Goal: Task Accomplishment & Management: Manage account settings

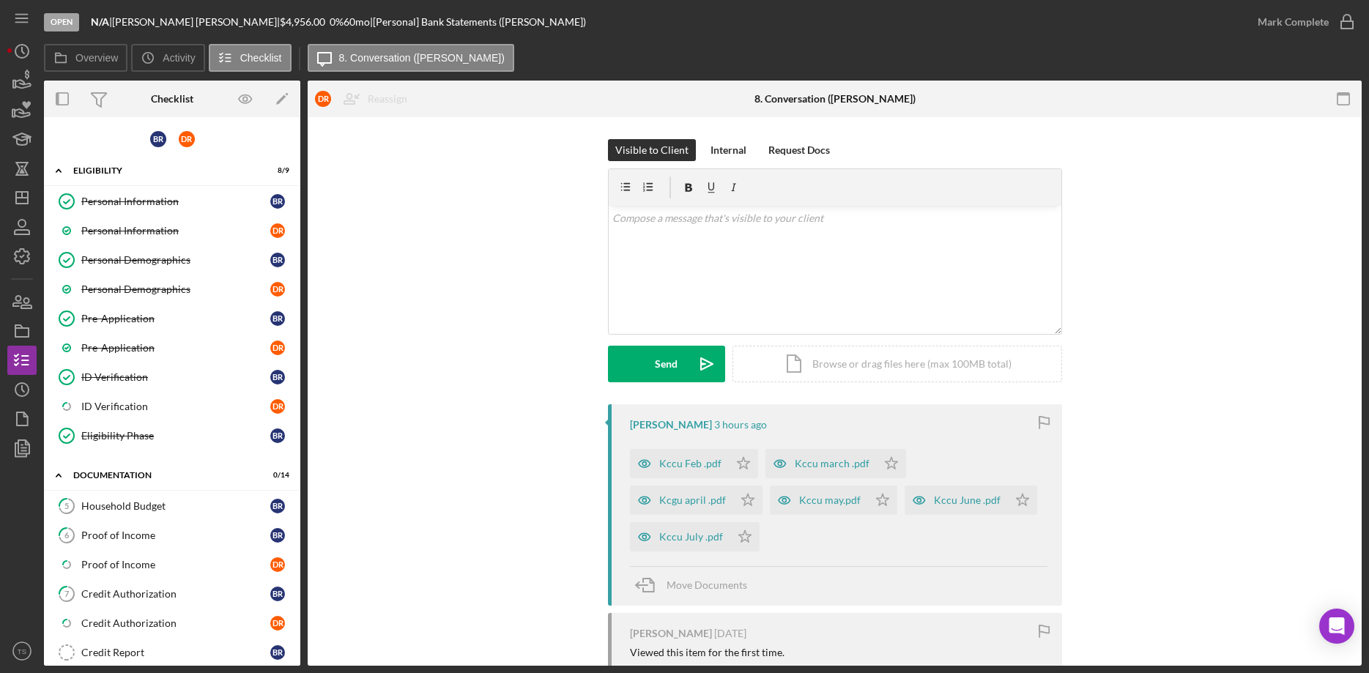
scroll to position [83, 0]
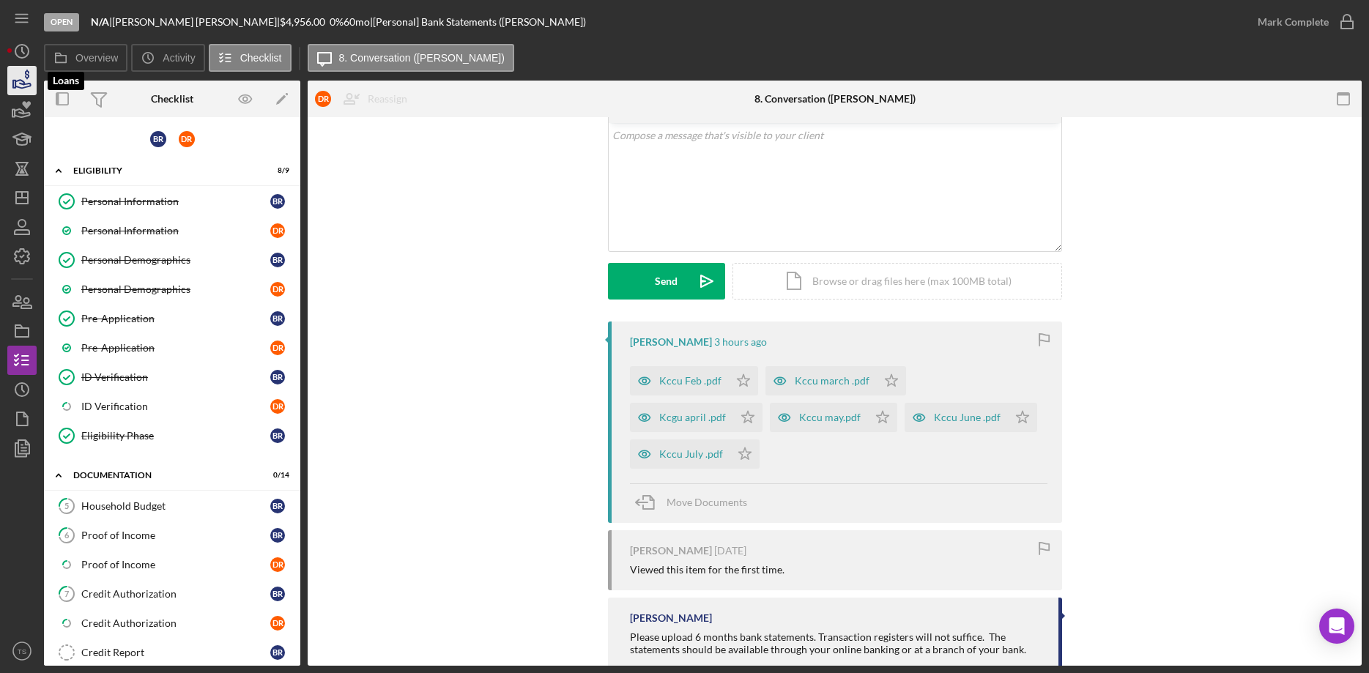
click at [10, 82] on icon "button" at bounding box center [22, 80] width 37 height 37
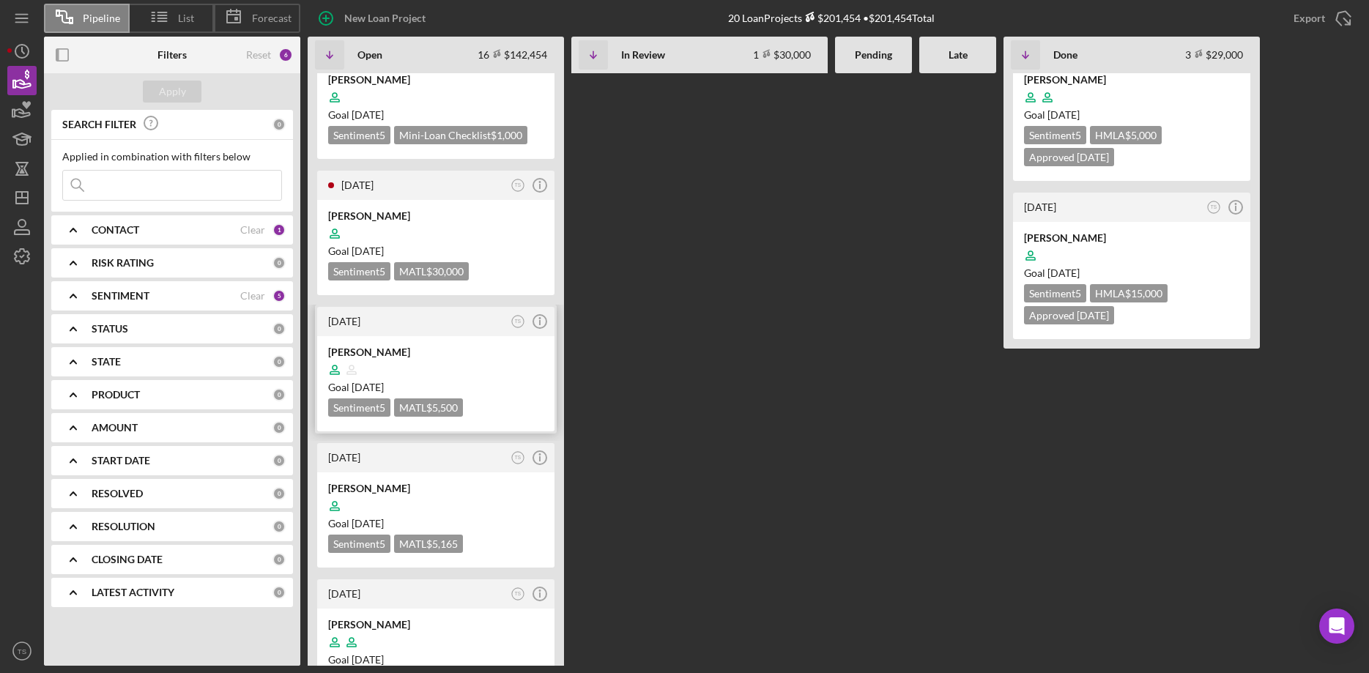
scroll to position [523, 0]
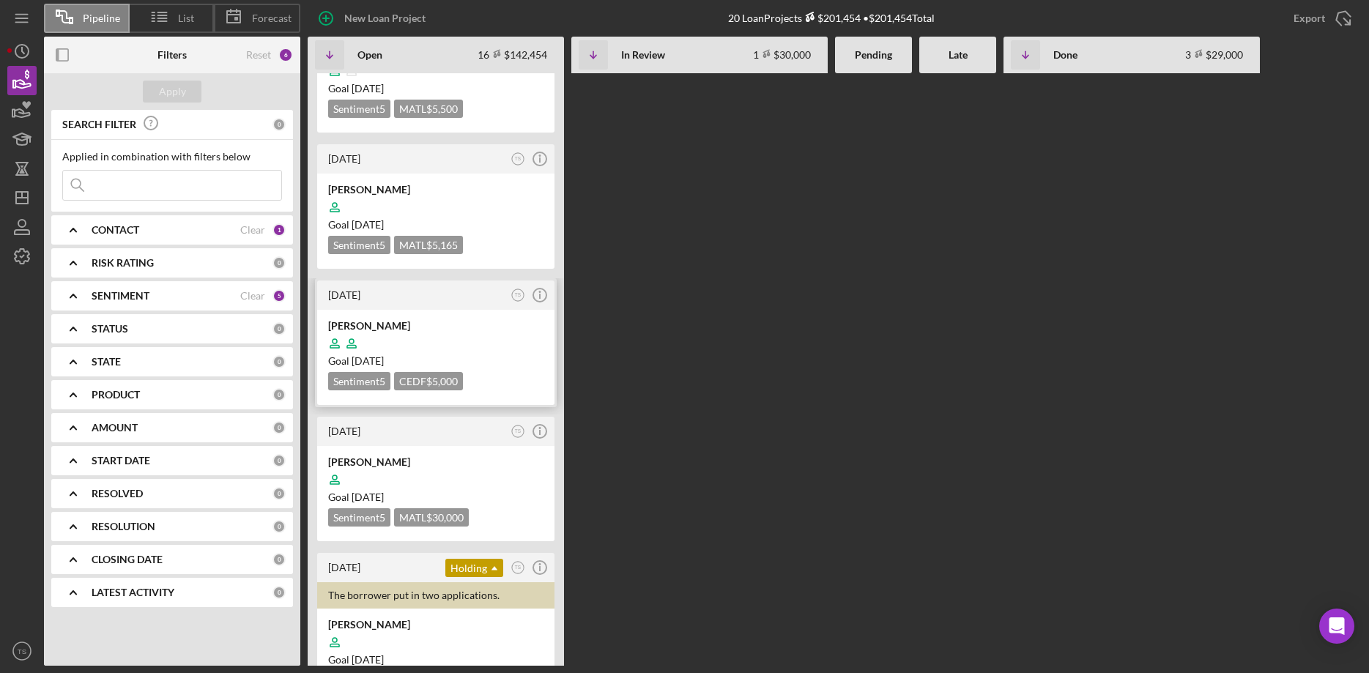
click at [384, 354] on time "[DATE]" at bounding box center [367, 360] width 32 height 12
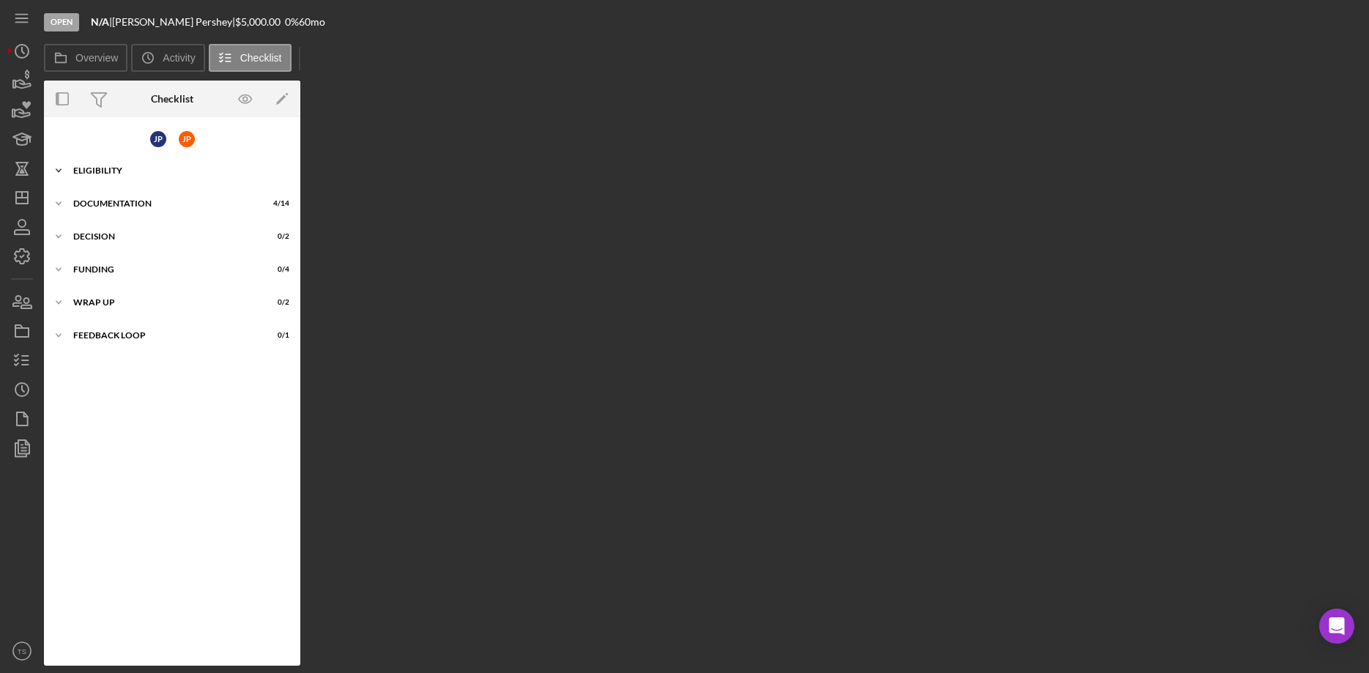
click at [75, 174] on div "ELIGIBILITY" at bounding box center [177, 170] width 209 height 9
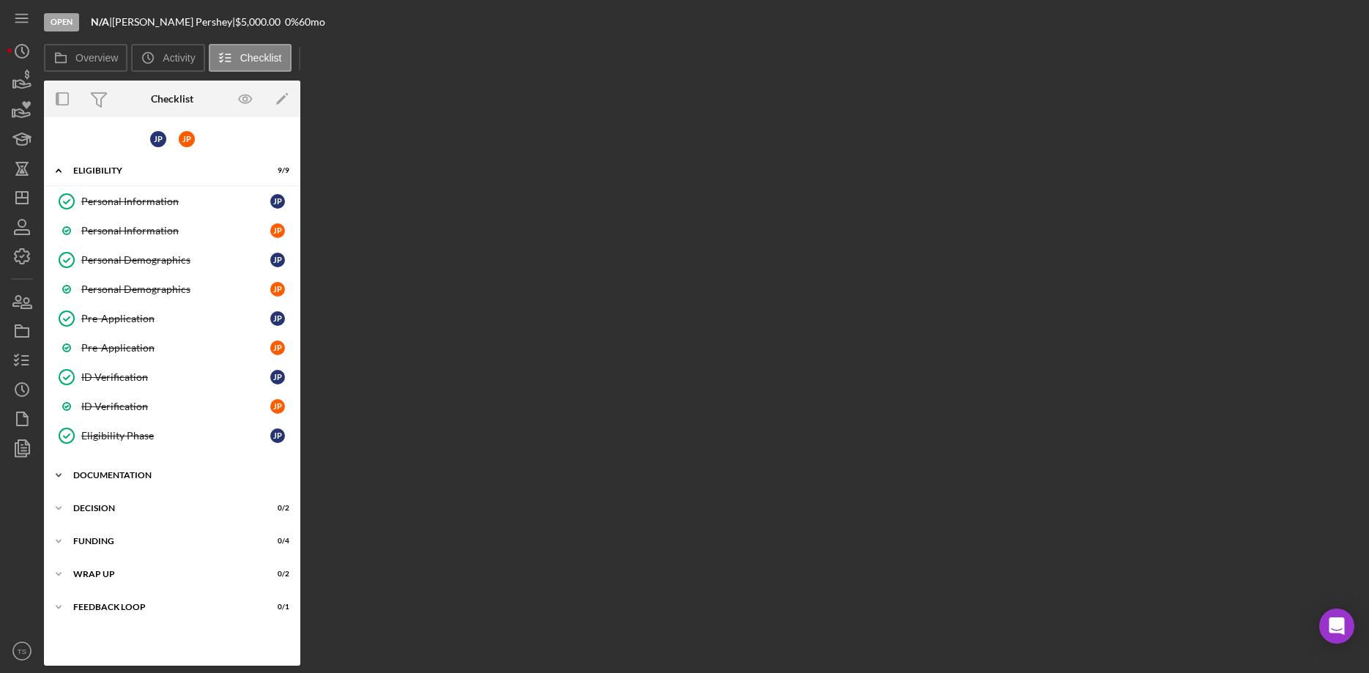
click at [94, 478] on div "DOCUMENTATION" at bounding box center [177, 475] width 209 height 9
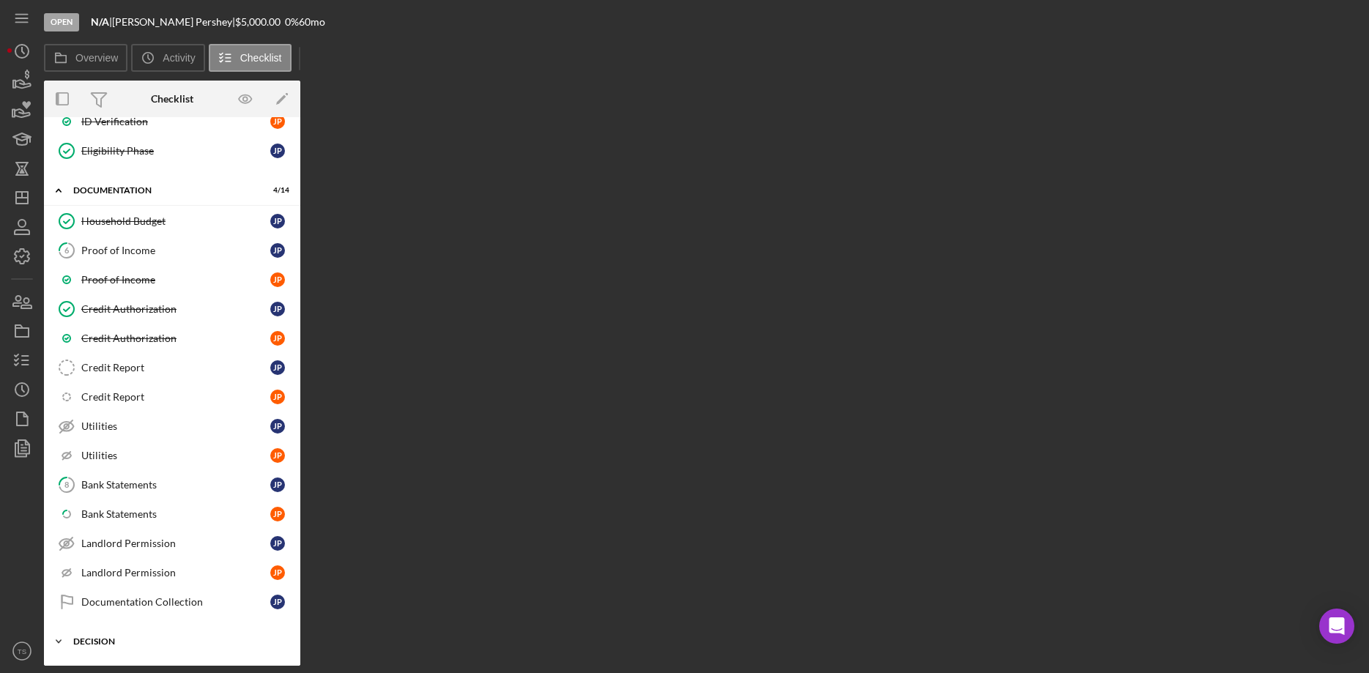
scroll to position [373, 0]
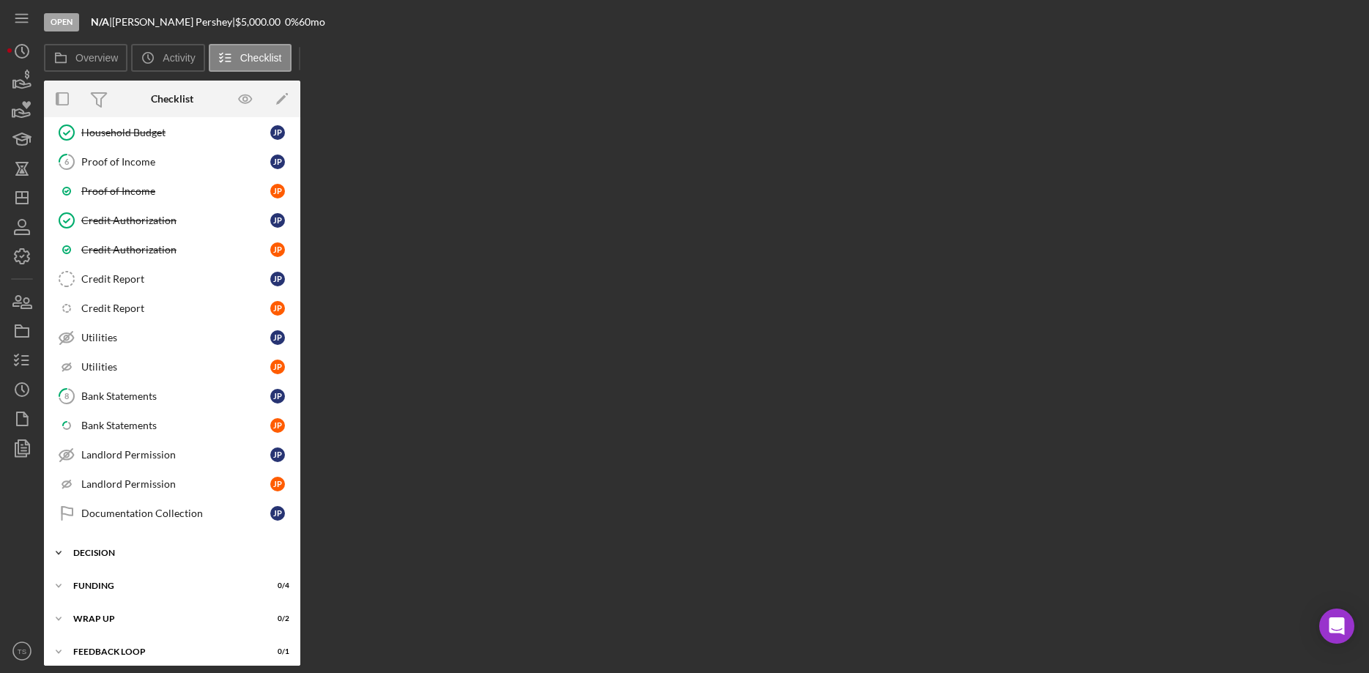
click at [98, 554] on div "DECISION" at bounding box center [177, 552] width 209 height 9
click at [119, 585] on div "Approval Documentation" at bounding box center [186, 584] width 211 height 12
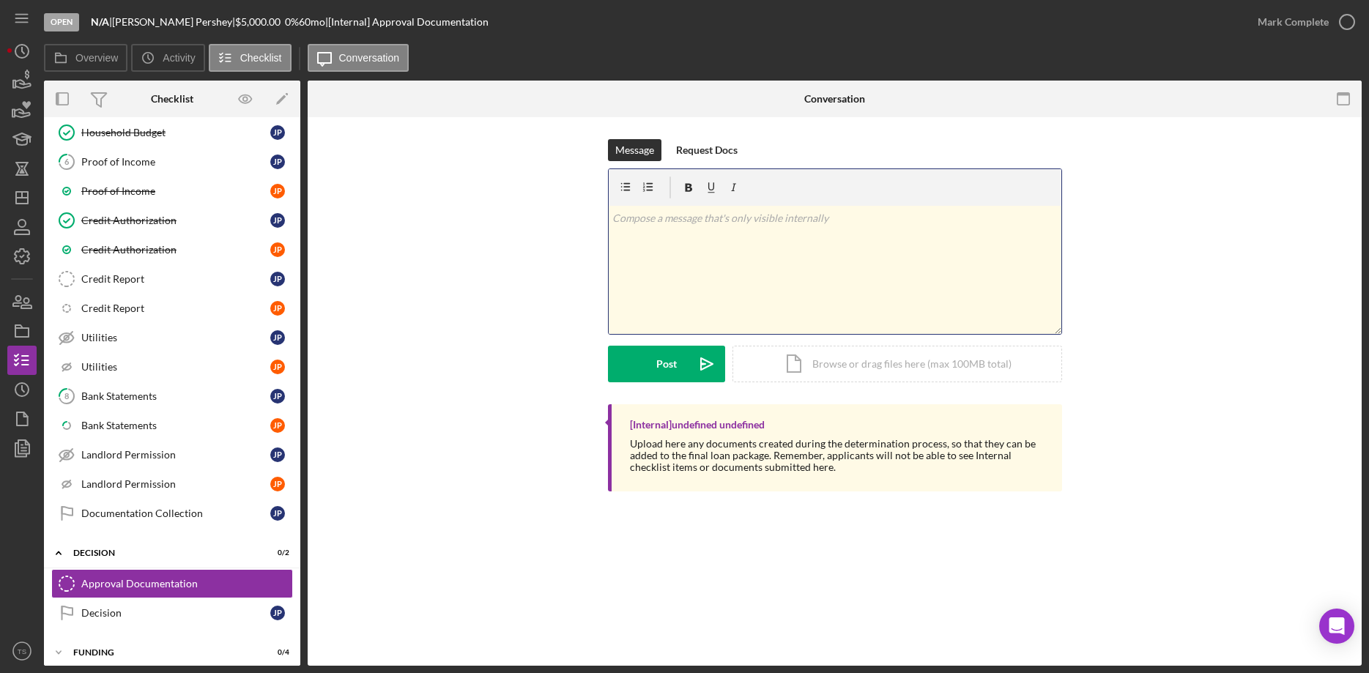
click at [688, 235] on div "v Color teal Color pink Remove color Add row above Add row below Add column bef…" at bounding box center [835, 270] width 453 height 128
click at [652, 363] on button "Post Icon/icon-invite-send" at bounding box center [666, 364] width 117 height 37
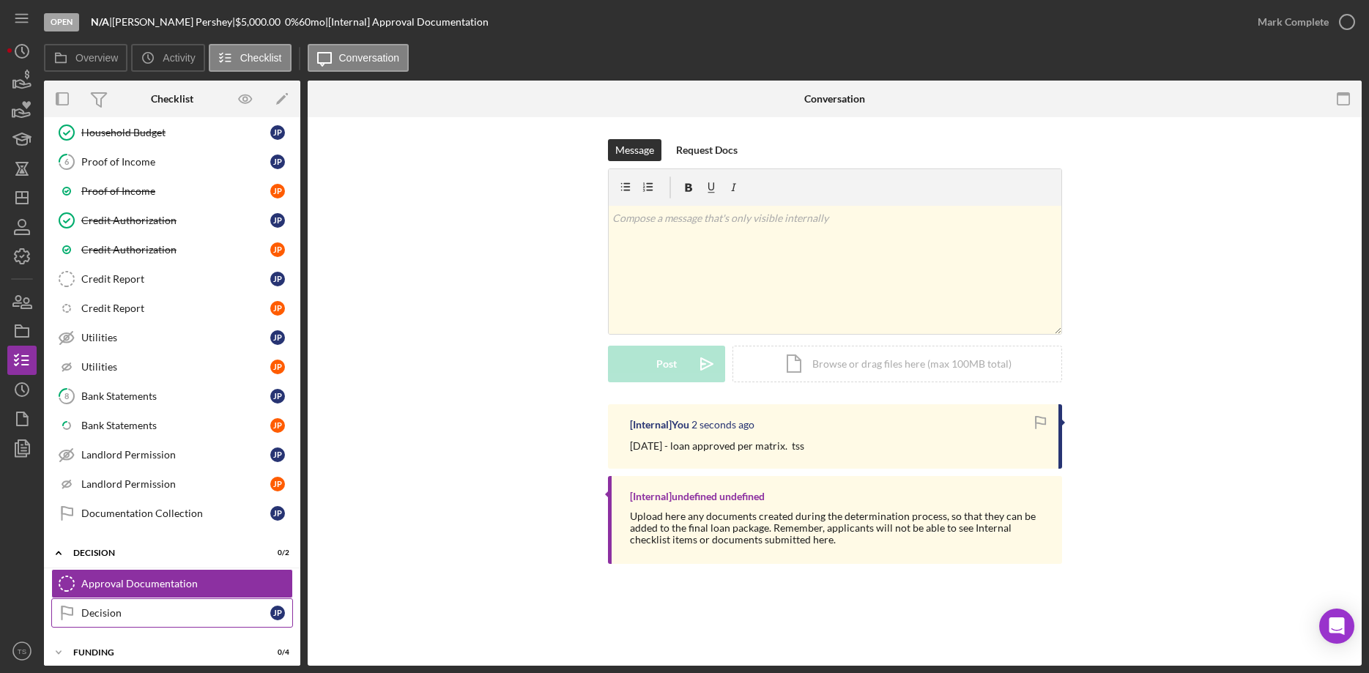
click at [115, 609] on div "Decision" at bounding box center [175, 613] width 189 height 12
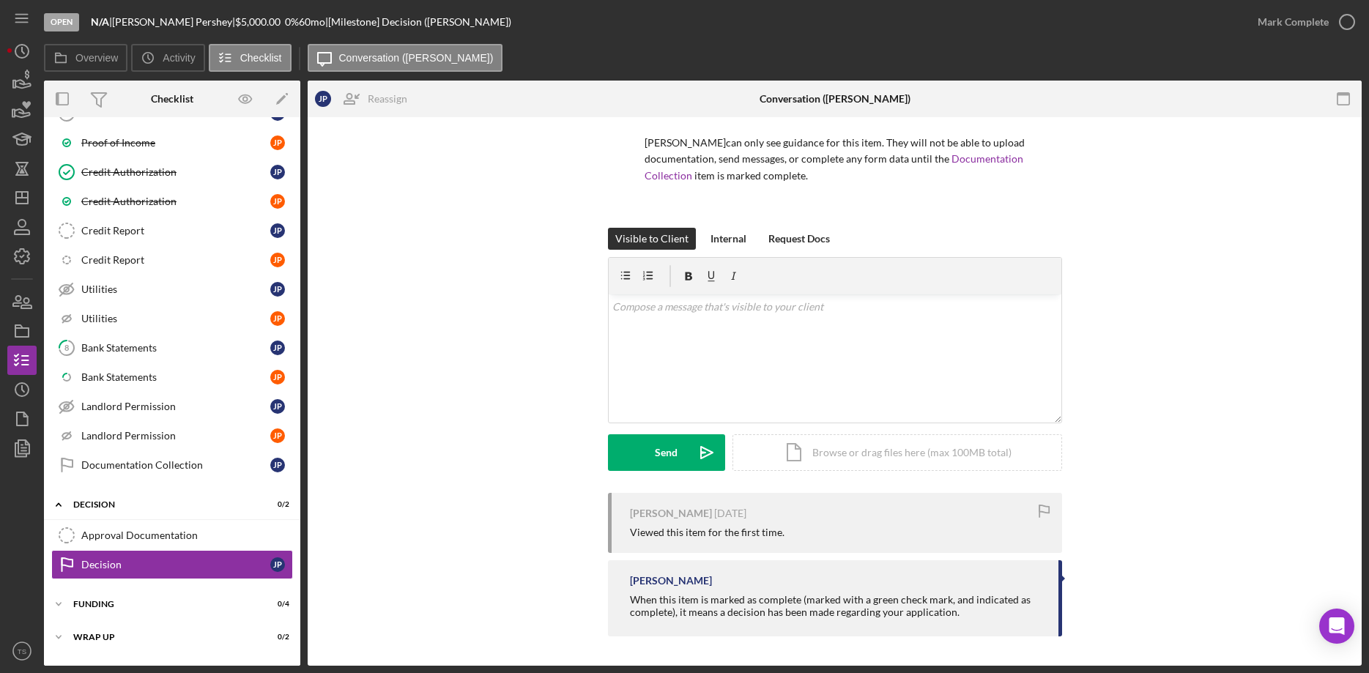
scroll to position [449, 0]
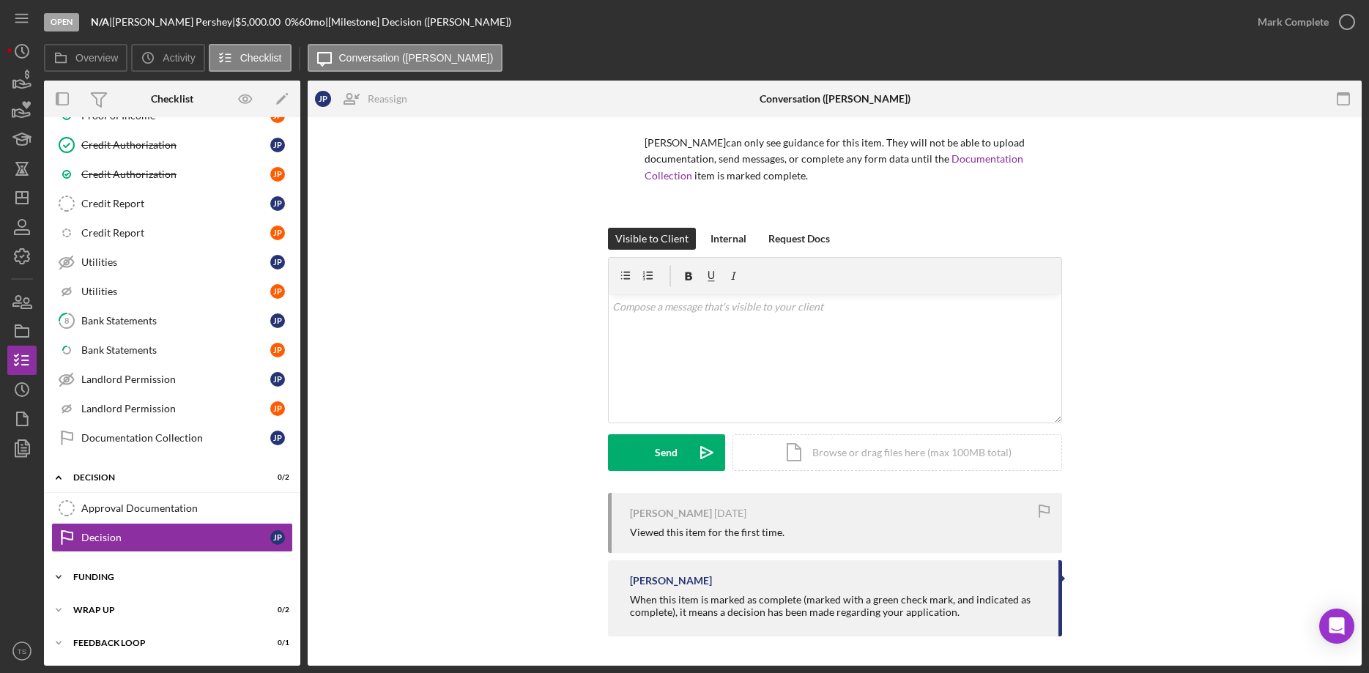
click at [85, 580] on div "Funding" at bounding box center [177, 577] width 209 height 9
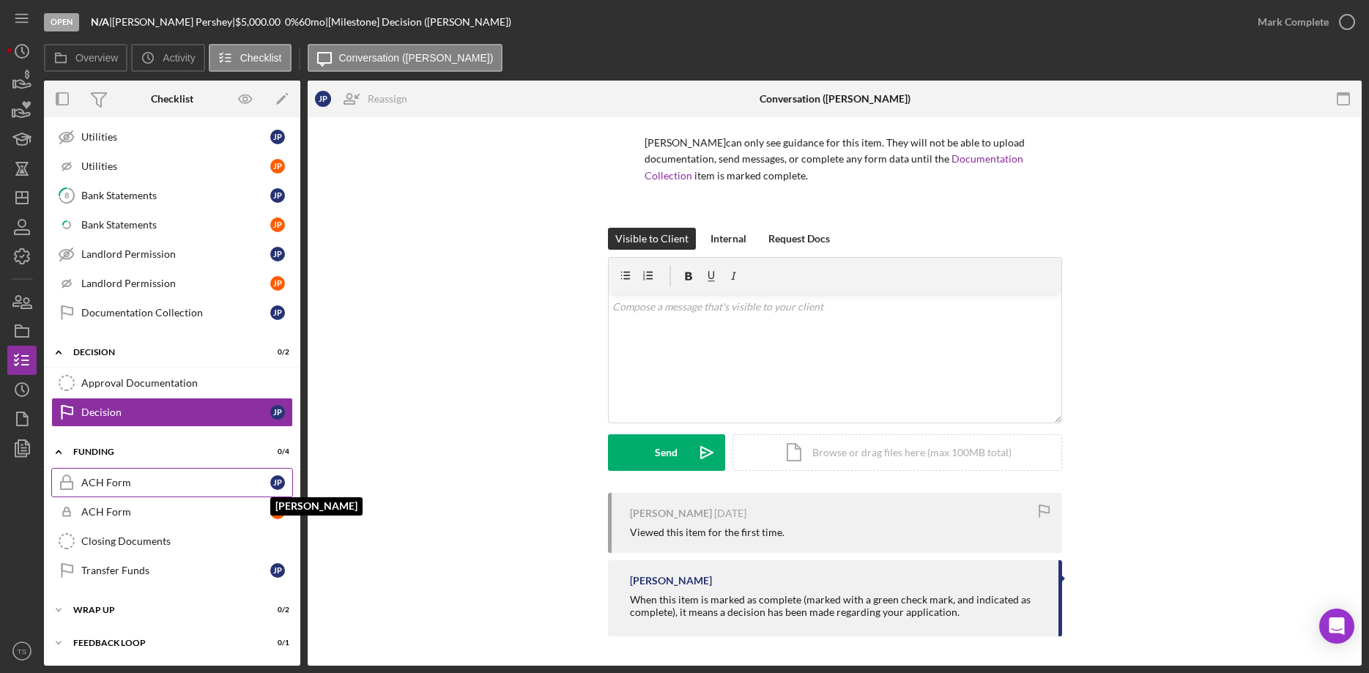
click at [282, 485] on div "J P" at bounding box center [277, 482] width 15 height 15
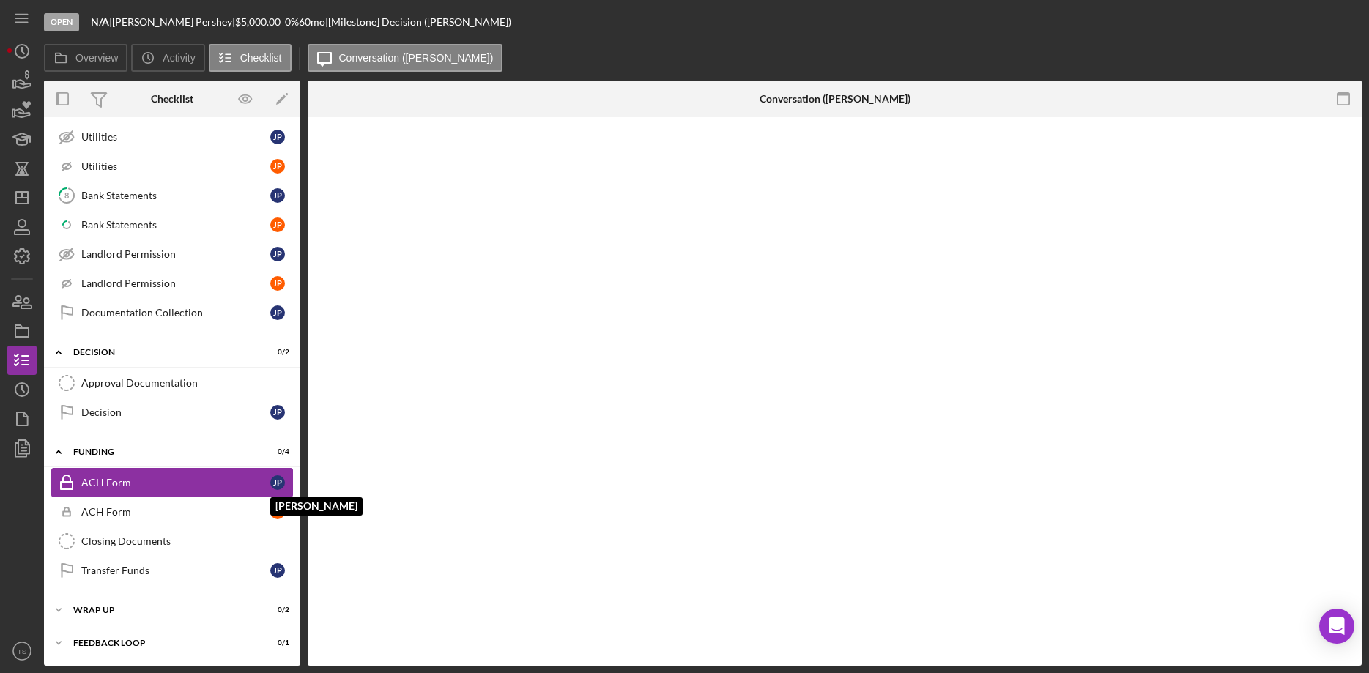
scroll to position [573, 0]
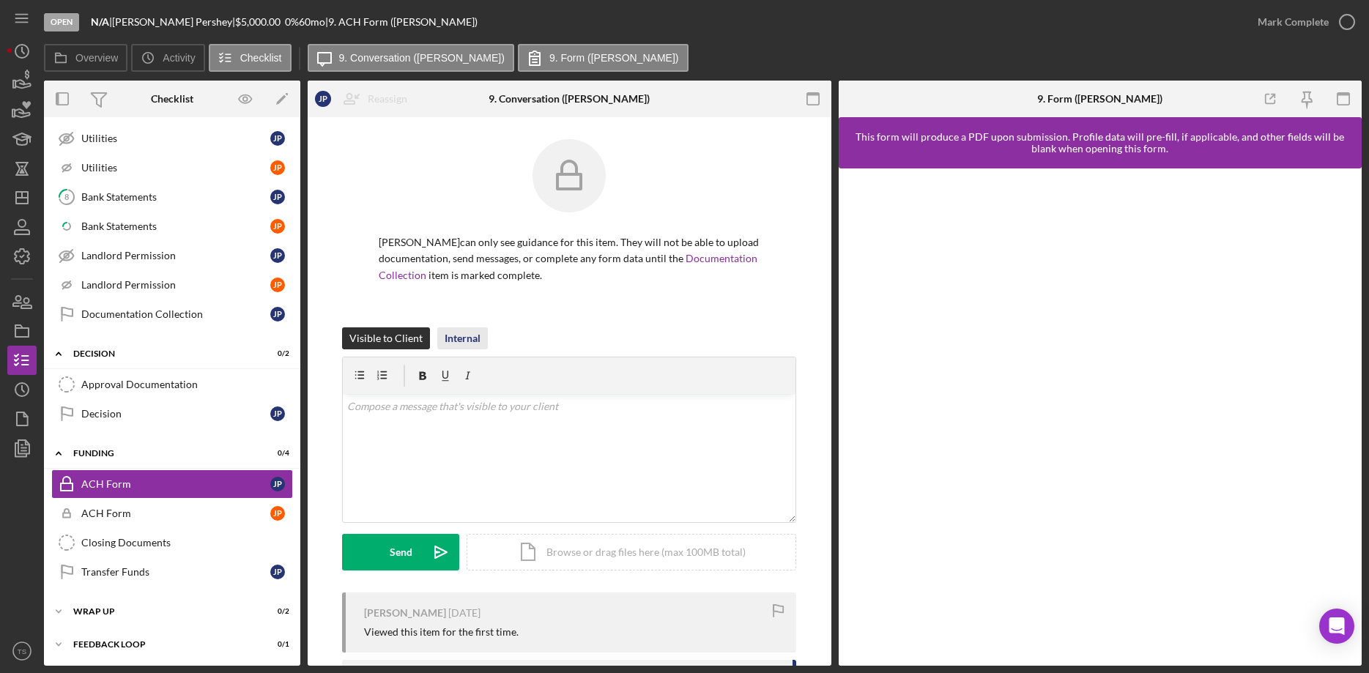
click at [458, 336] on div "Internal" at bounding box center [462, 338] width 36 height 22
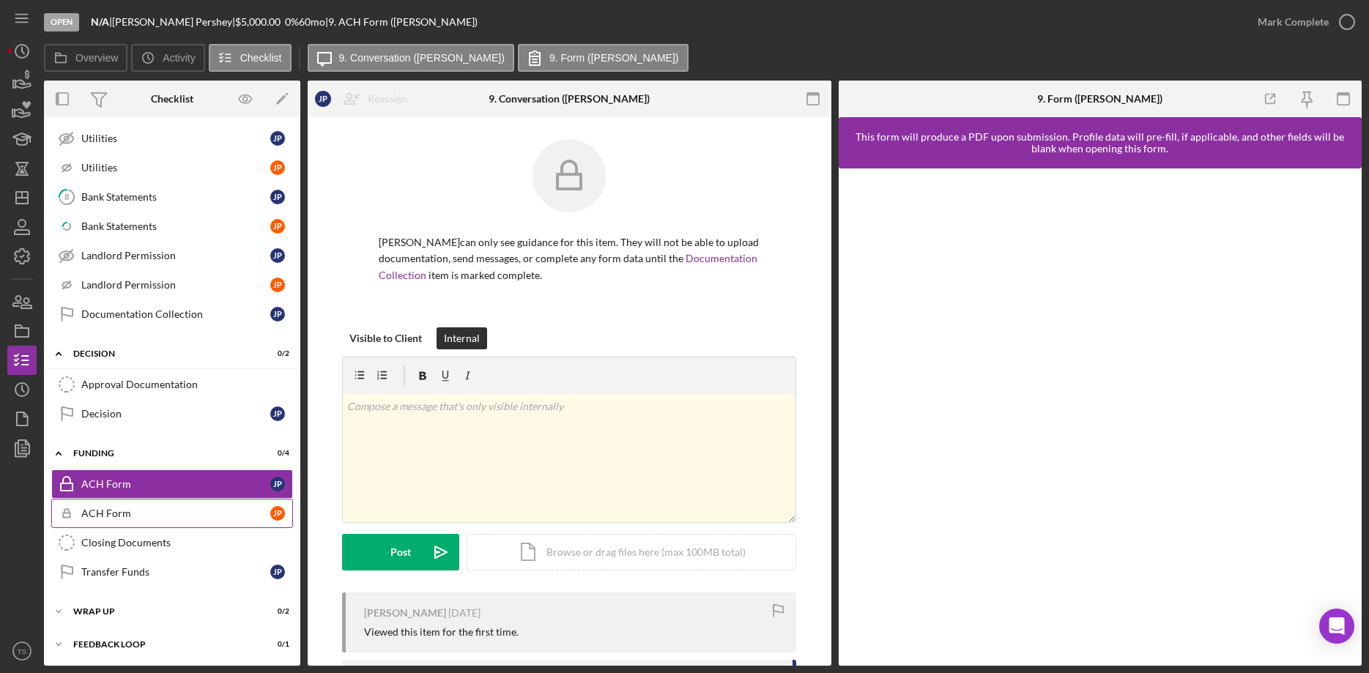
click at [216, 512] on div "ACH Form" at bounding box center [175, 513] width 189 height 12
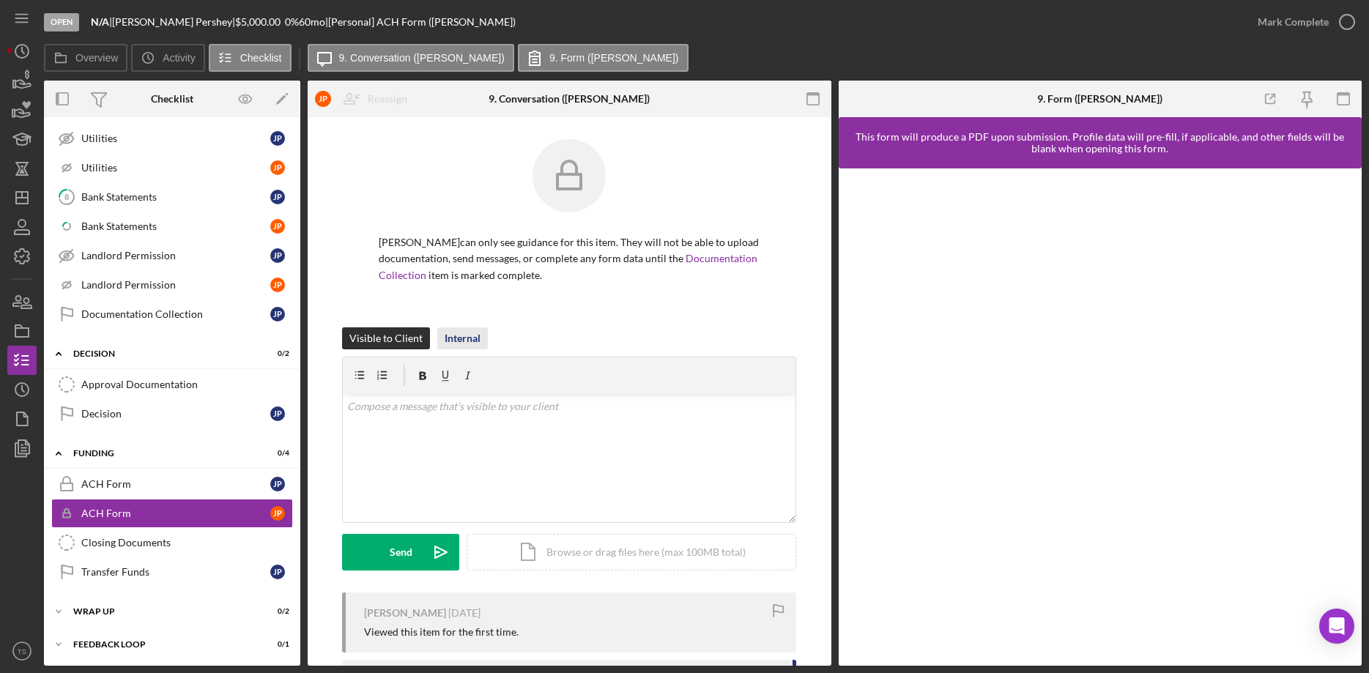
click at [469, 342] on div "Internal" at bounding box center [462, 338] width 36 height 22
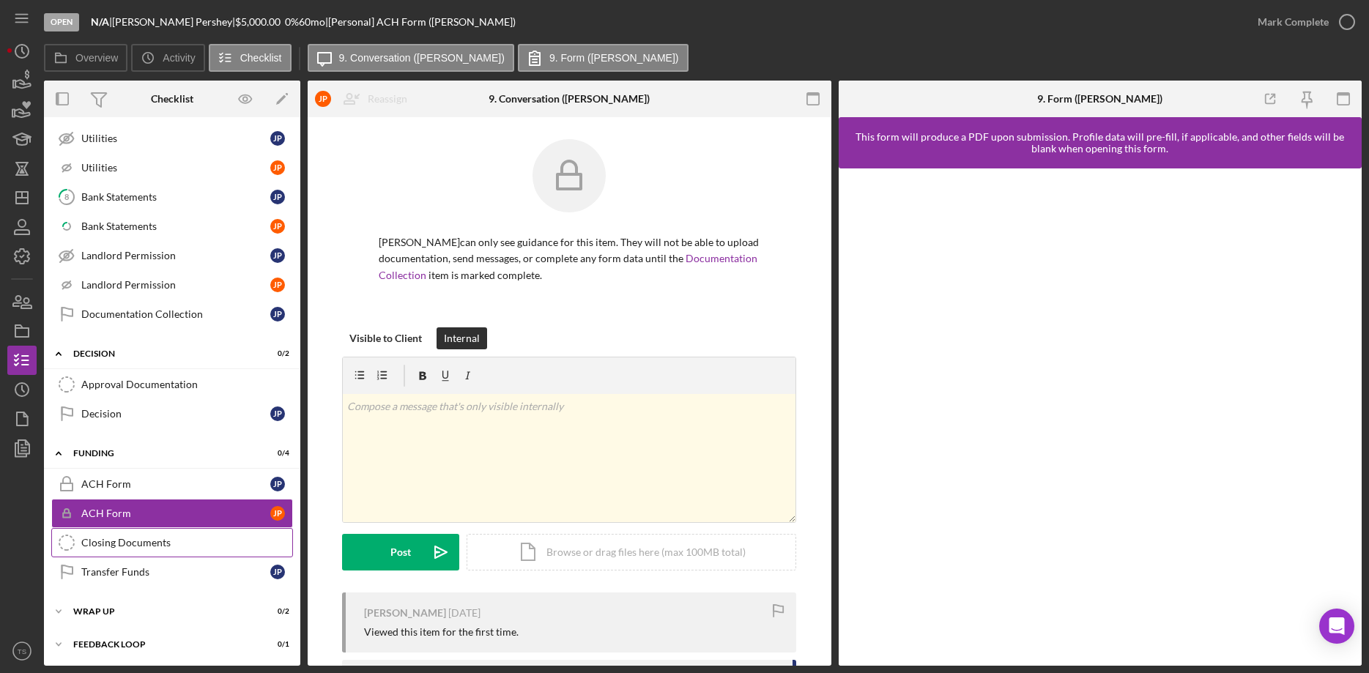
click at [171, 548] on div "Closing Documents" at bounding box center [186, 543] width 211 height 12
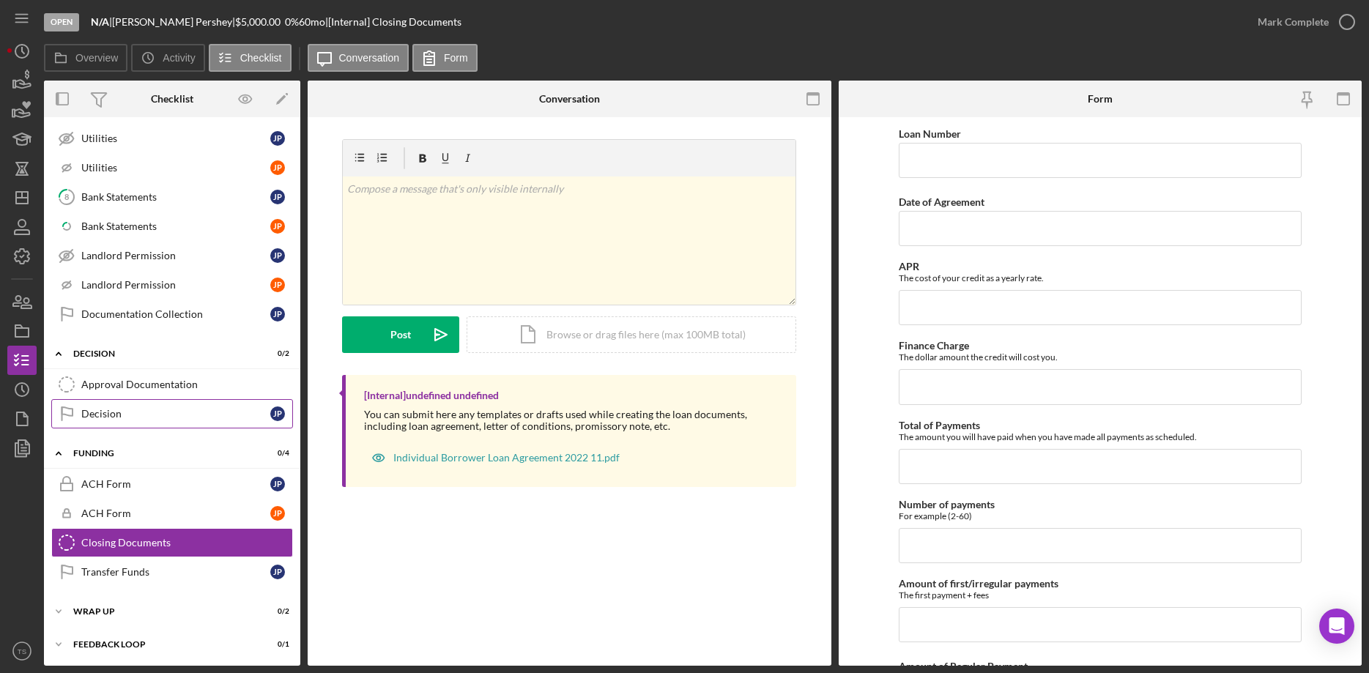
click at [113, 415] on div "Decision" at bounding box center [175, 414] width 189 height 12
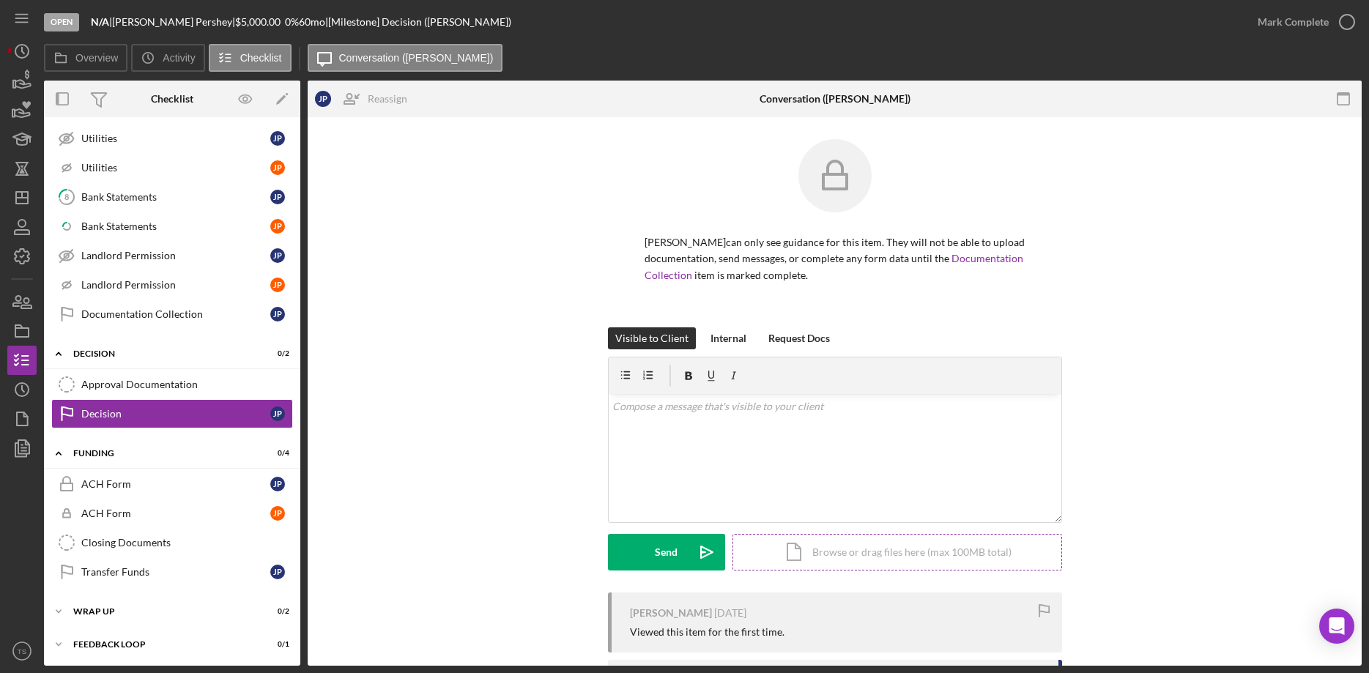
click at [826, 554] on div "Icon/Document Browse or drag files here (max 100MB total) Tap to choose files o…" at bounding box center [897, 552] width 330 height 37
click at [661, 551] on div "Upload" at bounding box center [666, 552] width 33 height 37
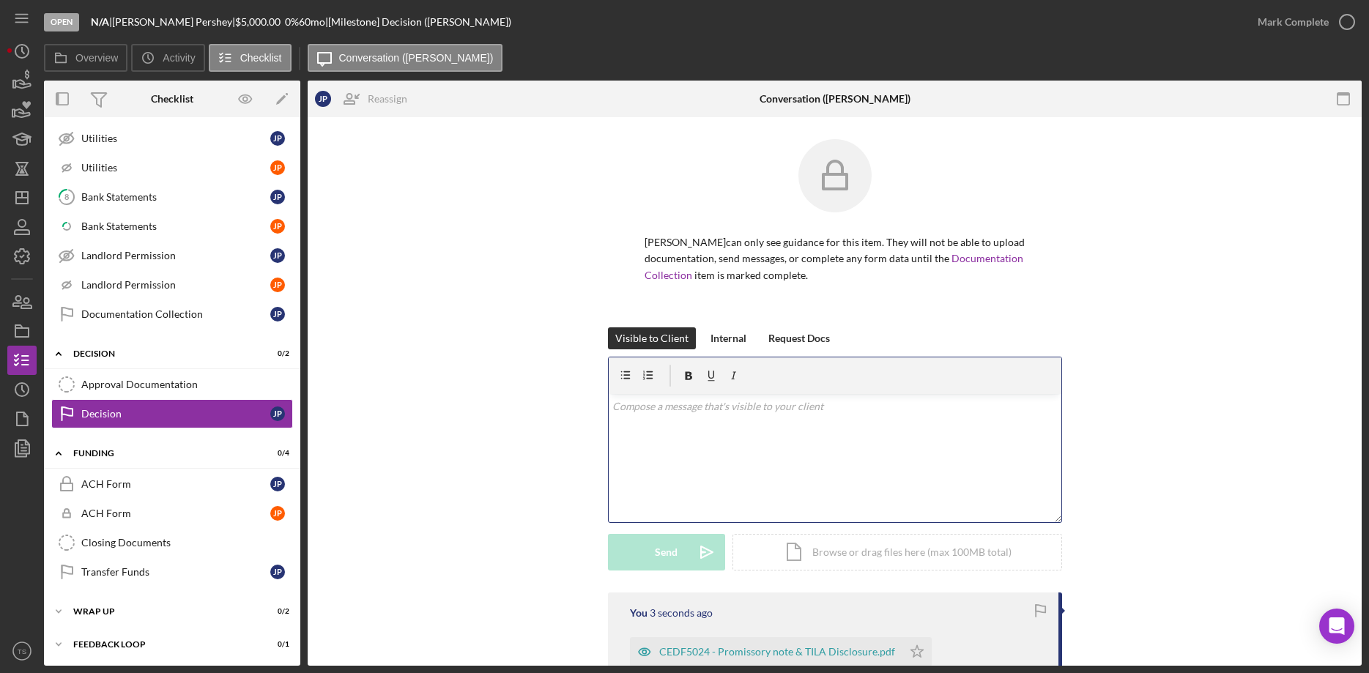
click at [643, 403] on p at bounding box center [834, 406] width 444 height 16
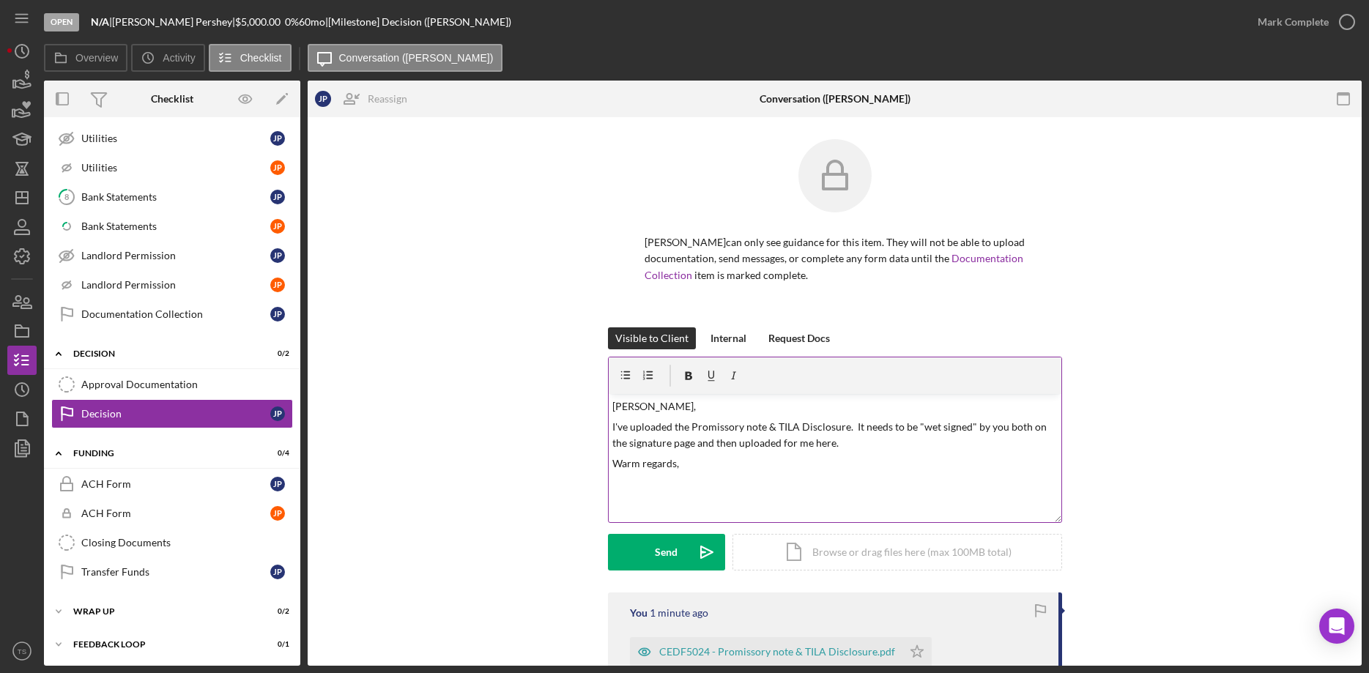
click at [622, 477] on div "v Color teal Color pink Remove color Add row above Add row below Add column bef…" at bounding box center [835, 458] width 453 height 128
click at [691, 468] on p "Warm regards," at bounding box center [834, 463] width 444 height 16
click at [656, 552] on div "Send" at bounding box center [666, 552] width 23 height 37
